Goal: Task Accomplishment & Management: Complete application form

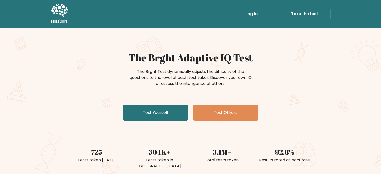
click at [136, 116] on link "Test Yourself" at bounding box center [155, 113] width 65 height 16
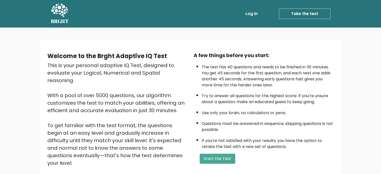
click at [208, 150] on div "A few things before you start: The test has 40 questions and needs to be finish…" at bounding box center [264, 117] width 146 height 130
click at [214, 157] on button "Start the Test" at bounding box center [218, 159] width 36 height 10
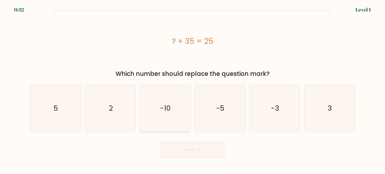
click at [168, 106] on text "-10" at bounding box center [165, 108] width 11 height 10
click at [192, 90] on input "c. -10" at bounding box center [192, 88] width 0 height 3
radio input "true"
click at [190, 149] on button "Next" at bounding box center [192, 150] width 65 height 16
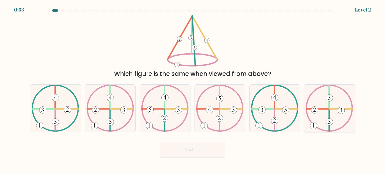
click at [322, 109] on 422 at bounding box center [317, 109] width 22 height 0
click at [193, 90] on input "f." at bounding box center [192, 88] width 0 height 3
radio input "true"
click at [197, 156] on button "Next" at bounding box center [192, 150] width 65 height 16
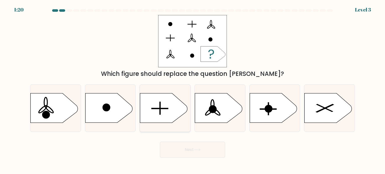
click at [170, 111] on icon at bounding box center [163, 107] width 47 height 29
click at [192, 90] on input "c." at bounding box center [192, 88] width 0 height 3
radio input "true"
click at [194, 150] on button "Next" at bounding box center [192, 150] width 65 height 16
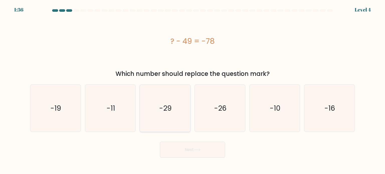
click at [166, 109] on text "-29" at bounding box center [165, 108] width 13 height 10
click at [192, 90] on input "c. -29" at bounding box center [192, 88] width 0 height 3
radio input "true"
click at [195, 150] on icon at bounding box center [197, 149] width 7 height 3
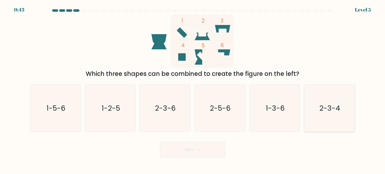
click at [325, 111] on text "2-3-4" at bounding box center [329, 108] width 21 height 10
click at [193, 90] on input "f. 2-3-4" at bounding box center [192, 88] width 0 height 3
radio input "true"
click at [202, 149] on button "Next" at bounding box center [192, 150] width 65 height 16
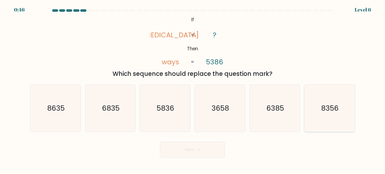
click at [325, 109] on text "8356" at bounding box center [330, 108] width 18 height 10
click at [193, 90] on input "f. 8356" at bounding box center [192, 88] width 0 height 3
radio input "true"
click at [206, 148] on button "Next" at bounding box center [192, 150] width 65 height 16
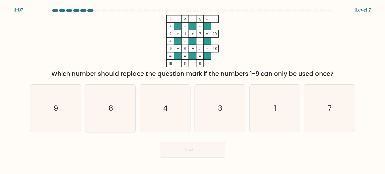
click at [119, 114] on icon "8" at bounding box center [110, 108] width 47 height 47
click at [192, 90] on input "b. 8" at bounding box center [192, 88] width 0 height 3
radio input "true"
click at [196, 153] on button "Next" at bounding box center [192, 150] width 65 height 16
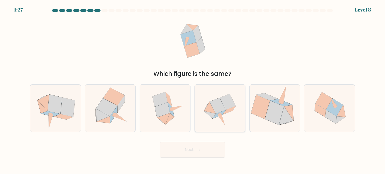
click at [222, 120] on icon at bounding box center [221, 119] width 7 height 11
click at [193, 90] on input "d." at bounding box center [192, 88] width 0 height 3
radio input "true"
click at [210, 150] on button "Next" at bounding box center [192, 150] width 65 height 16
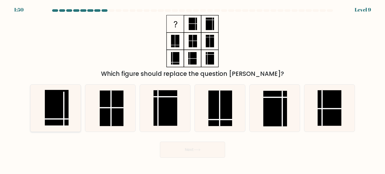
click at [64, 103] on line at bounding box center [64, 110] width 0 height 36
click at [192, 90] on input "a." at bounding box center [192, 88] width 0 height 3
radio input "true"
click at [194, 154] on button "Next" at bounding box center [192, 150] width 65 height 16
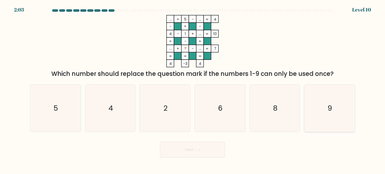
click at [322, 101] on icon "9" at bounding box center [328, 108] width 47 height 47
click at [193, 90] on input "f. 9" at bounding box center [192, 88] width 0 height 3
radio input "true"
click at [211, 150] on button "Next" at bounding box center [192, 150] width 65 height 16
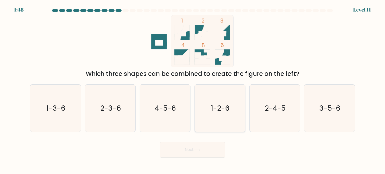
click at [226, 113] on text "1-2-6" at bounding box center [220, 108] width 19 height 10
click at [193, 90] on input "d. 1-2-6" at bounding box center [192, 88] width 0 height 3
radio input "true"
click at [205, 151] on button "Next" at bounding box center [192, 150] width 65 height 16
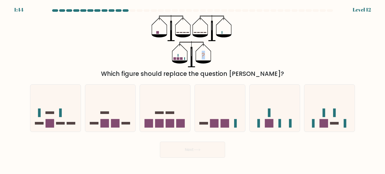
drag, startPoint x: 185, startPoint y: 57, endPoint x: 235, endPoint y: 53, distance: 49.8
click at [235, 53] on div "? Which figure should replace the question mark?" at bounding box center [192, 46] width 330 height 63
